Goal: Transaction & Acquisition: Purchase product/service

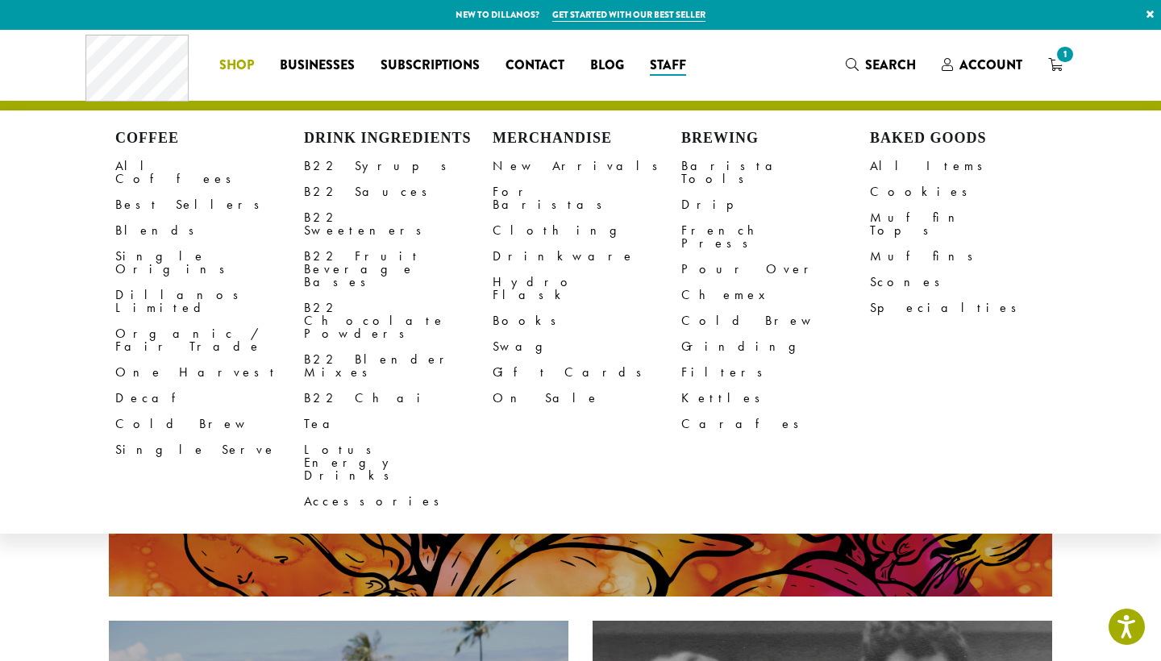
click at [235, 59] on span "Shop" at bounding box center [236, 66] width 35 height 20
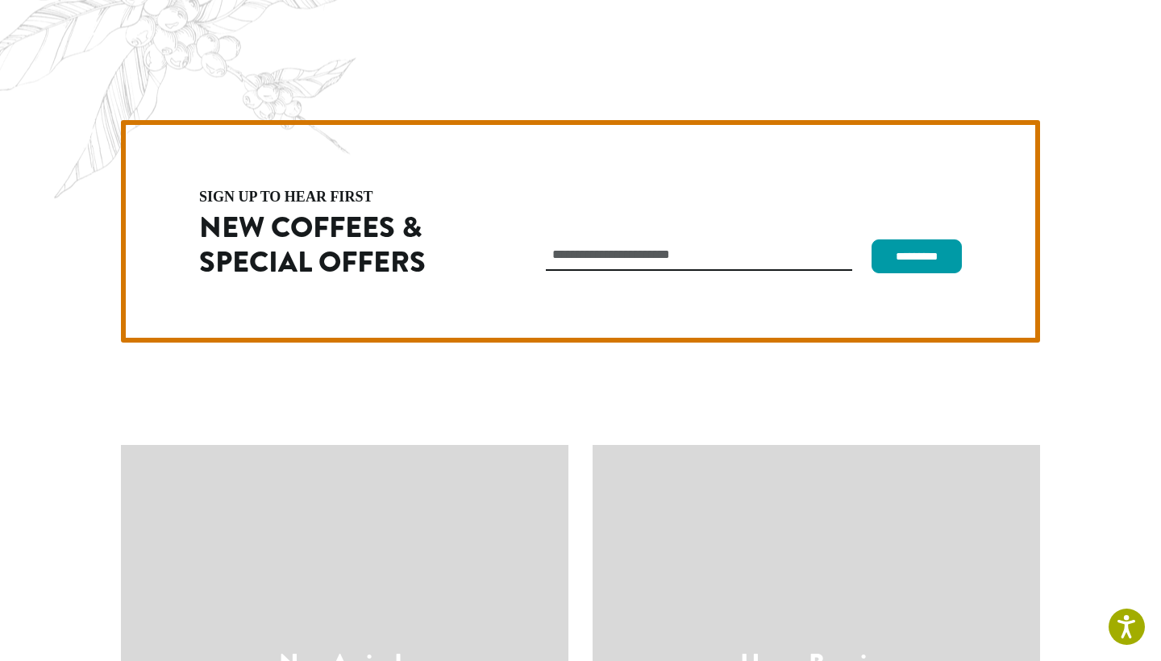
scroll to position [4575, 0]
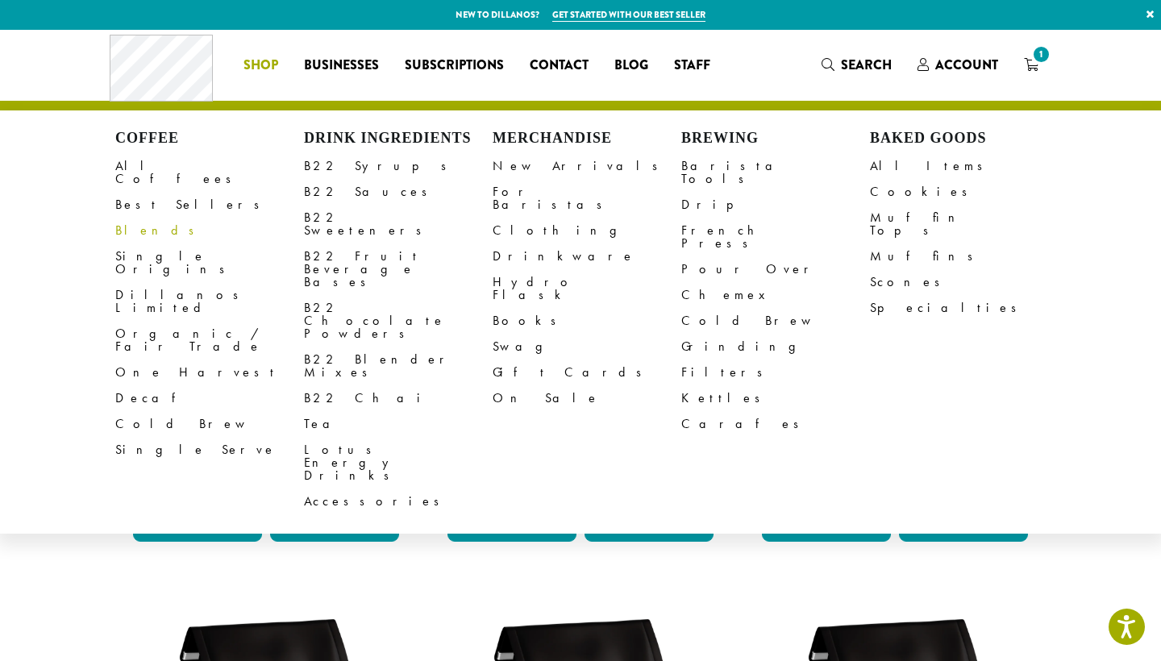
click at [140, 218] on link "Blends" at bounding box center [209, 231] width 189 height 26
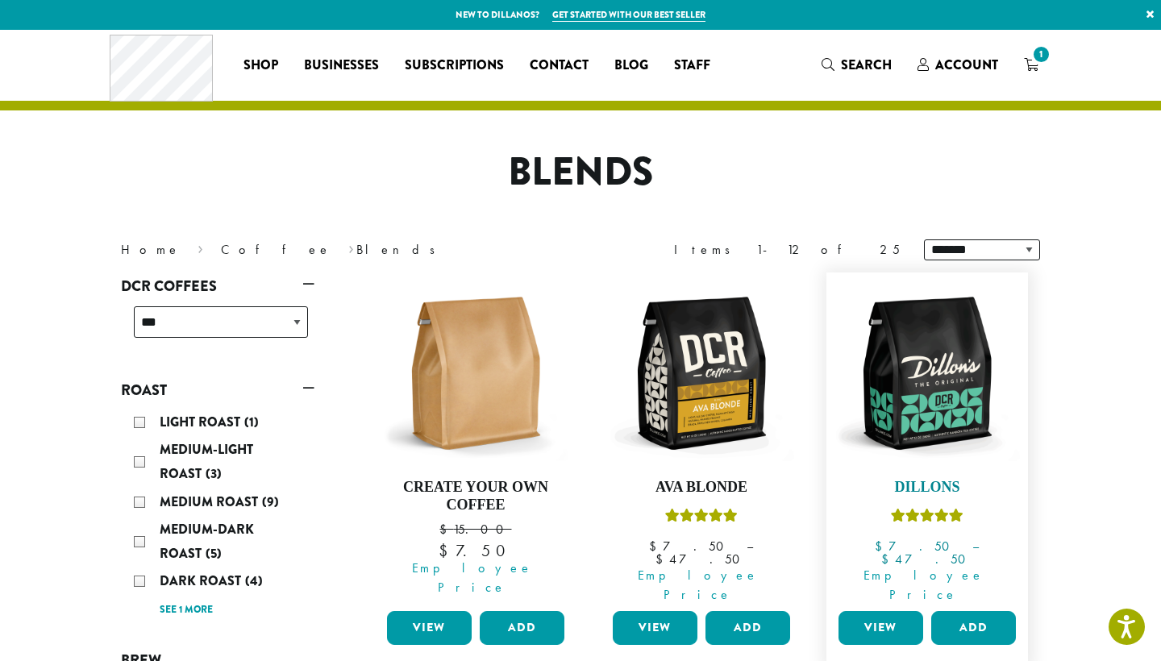
click at [945, 535] on link "Dillons $ 7.50 – $ 47.50 Price range: $7.50 through $47.50 Employee Price" at bounding box center [926, 443] width 185 height 324
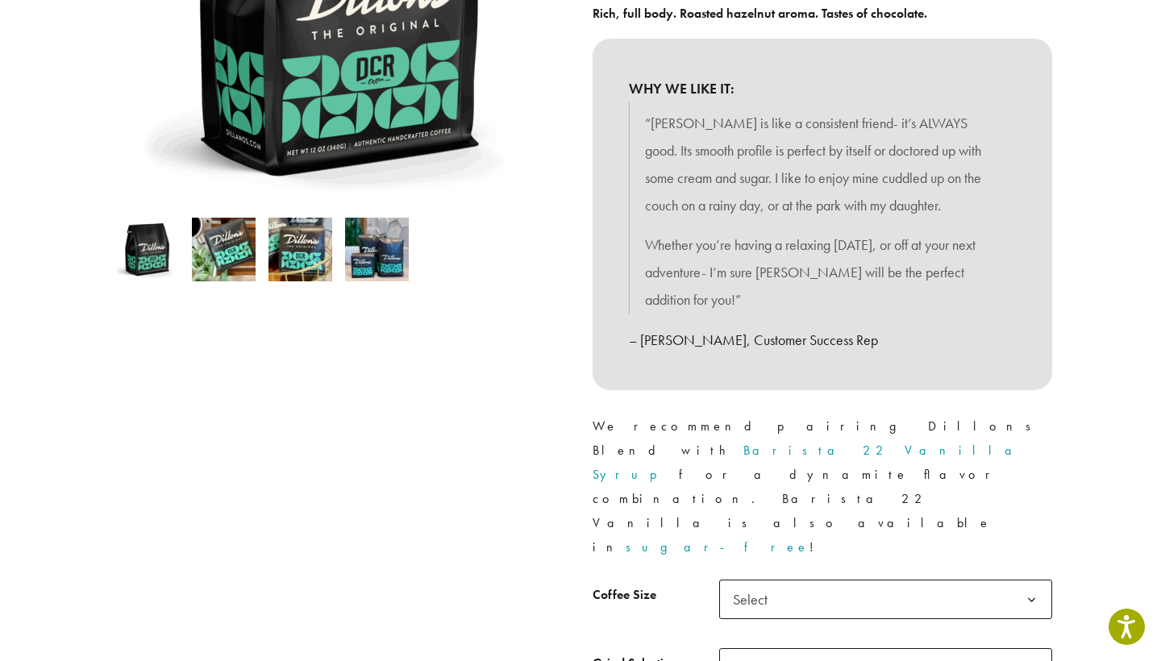
scroll to position [372, 0]
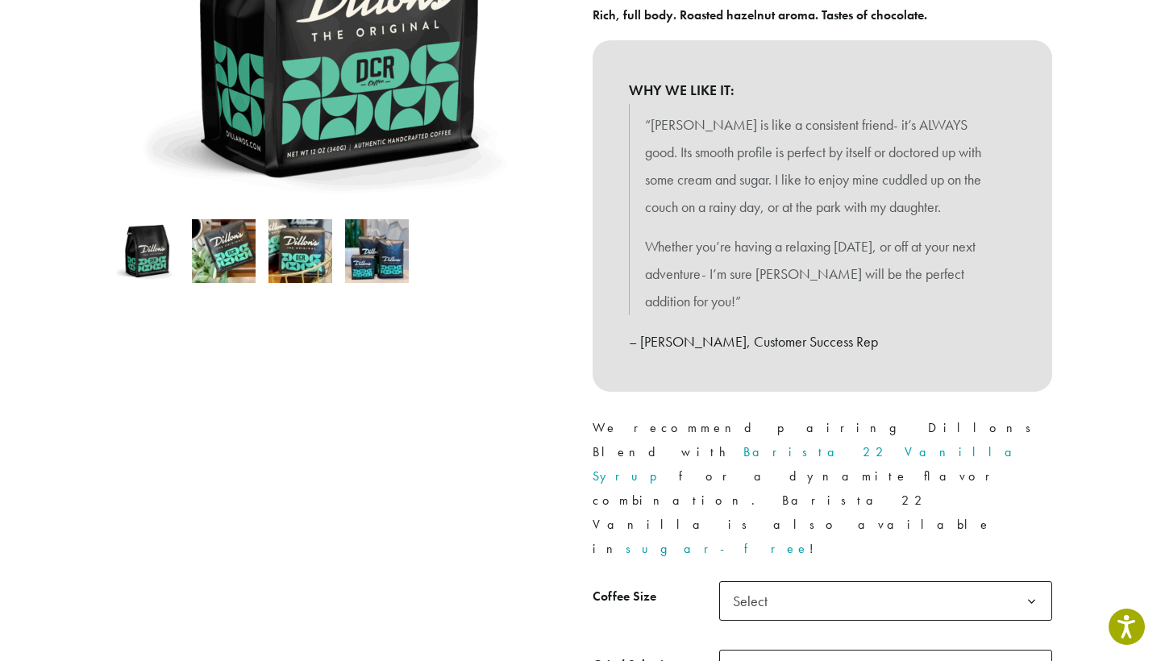
click at [1033, 582] on b at bounding box center [1031, 601] width 39 height 39
click at [383, 422] on div at bounding box center [339, 289] width 484 height 958
